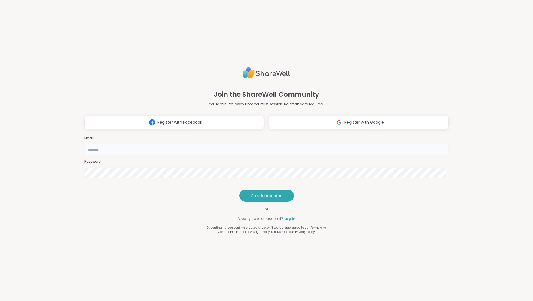
click at [302, 150] on input "email" at bounding box center [266, 149] width 364 height 11
type input "**********"
click at [261, 199] on span "Create Account" at bounding box center [266, 196] width 32 height 6
